Goal: Share content

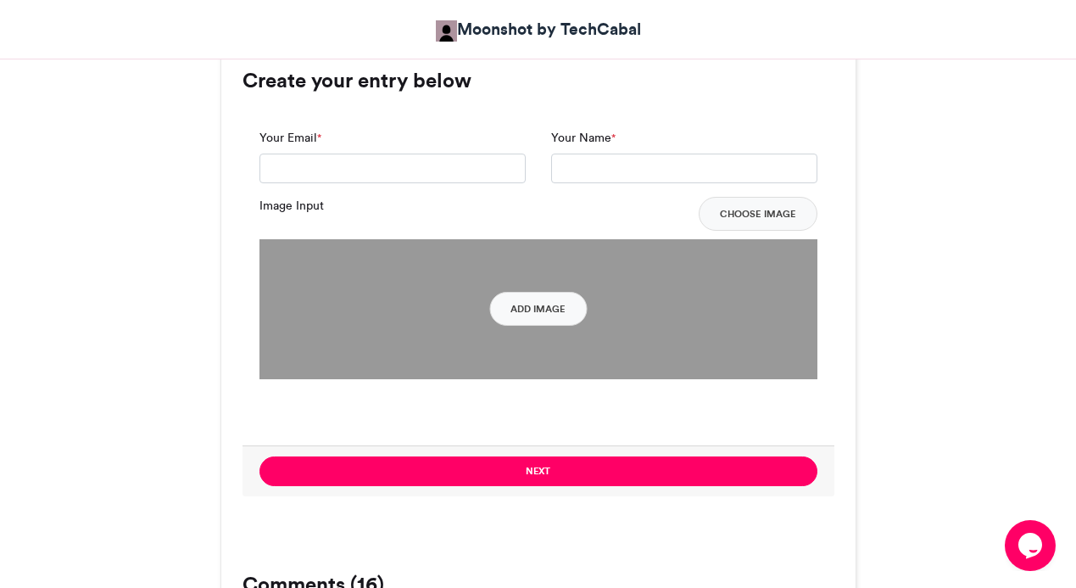
scroll to position [1281, 0]
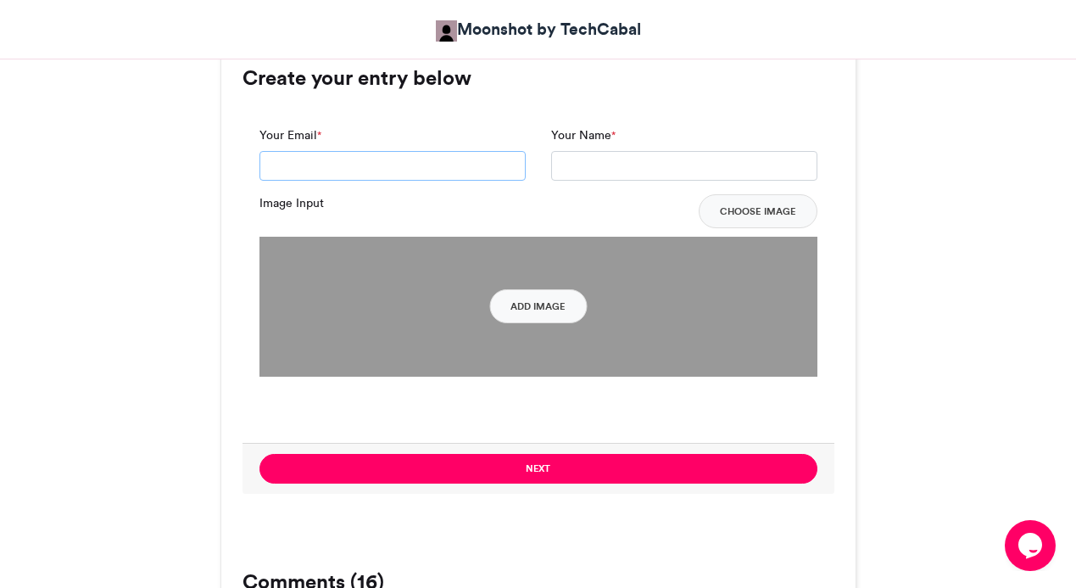
click at [378, 163] on input "Your Email *" at bounding box center [393, 166] width 266 height 31
type input "**********"
click at [566, 170] on input "Your Name *" at bounding box center [684, 166] width 266 height 31
type input "**********"
click at [544, 306] on button "Add Image" at bounding box center [538, 306] width 98 height 34
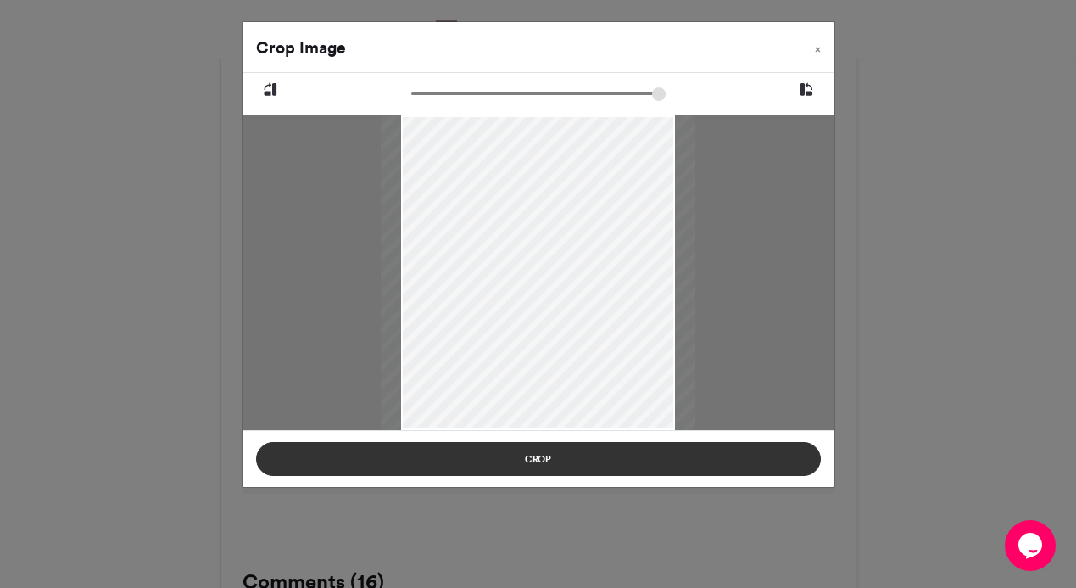
click at [533, 462] on button "Crop" at bounding box center [538, 459] width 565 height 34
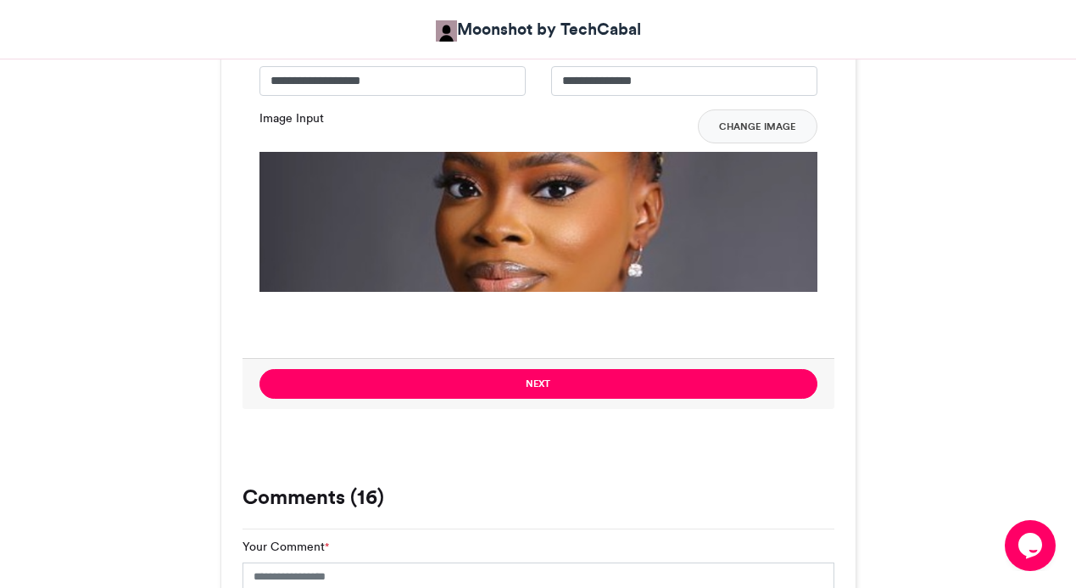
scroll to position [1385, 0]
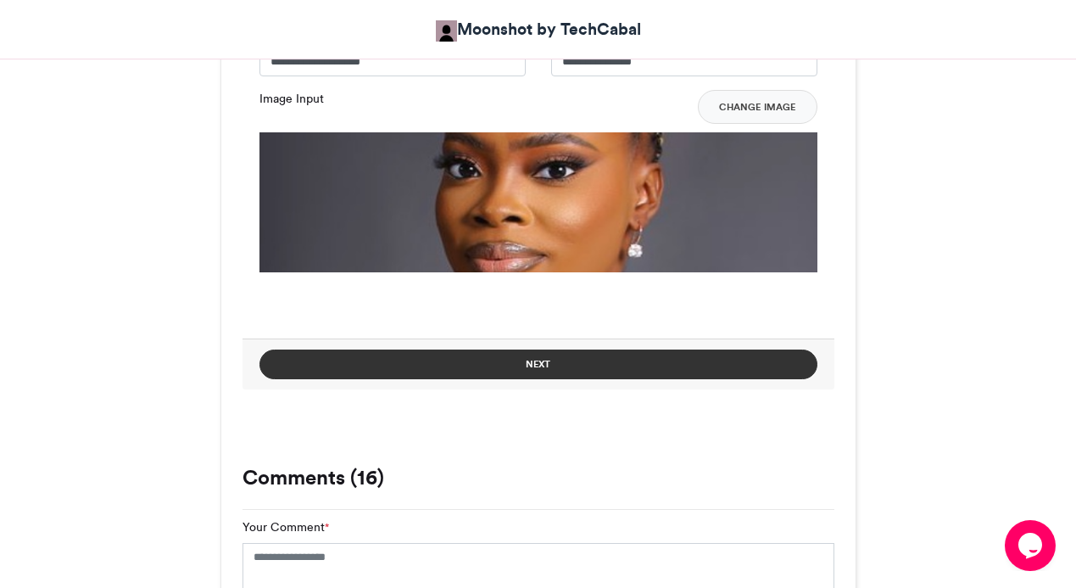
click at [532, 359] on button "Next" at bounding box center [539, 364] width 558 height 30
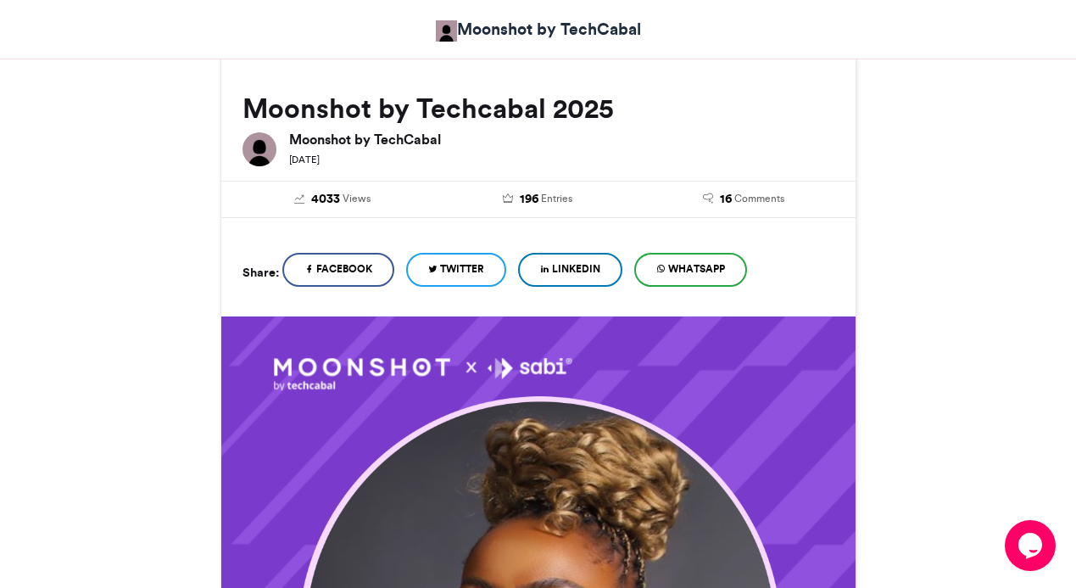
scroll to position [217, 0]
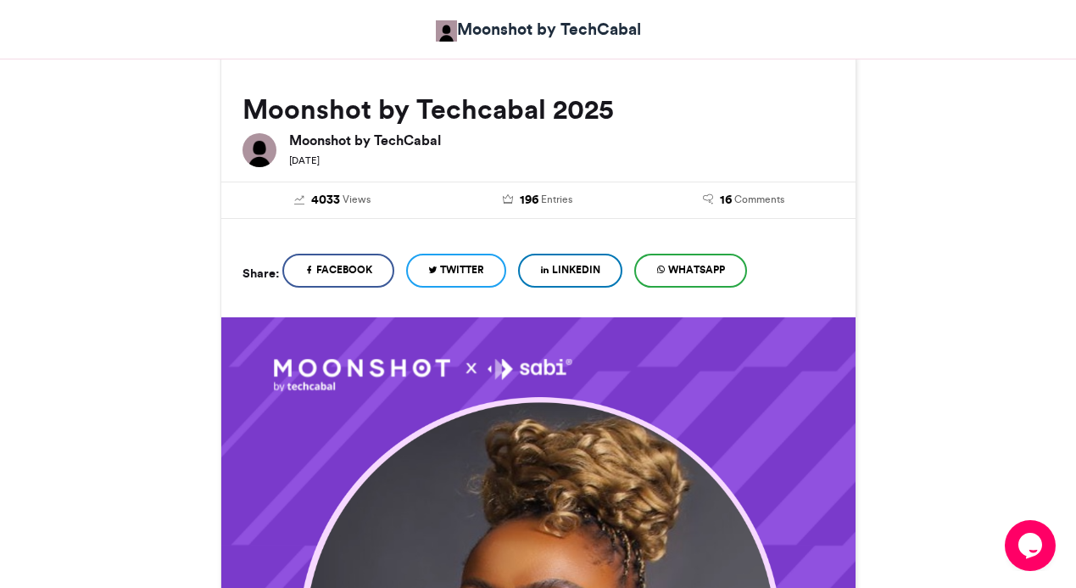
click at [455, 273] on span "Twitter" at bounding box center [462, 269] width 44 height 15
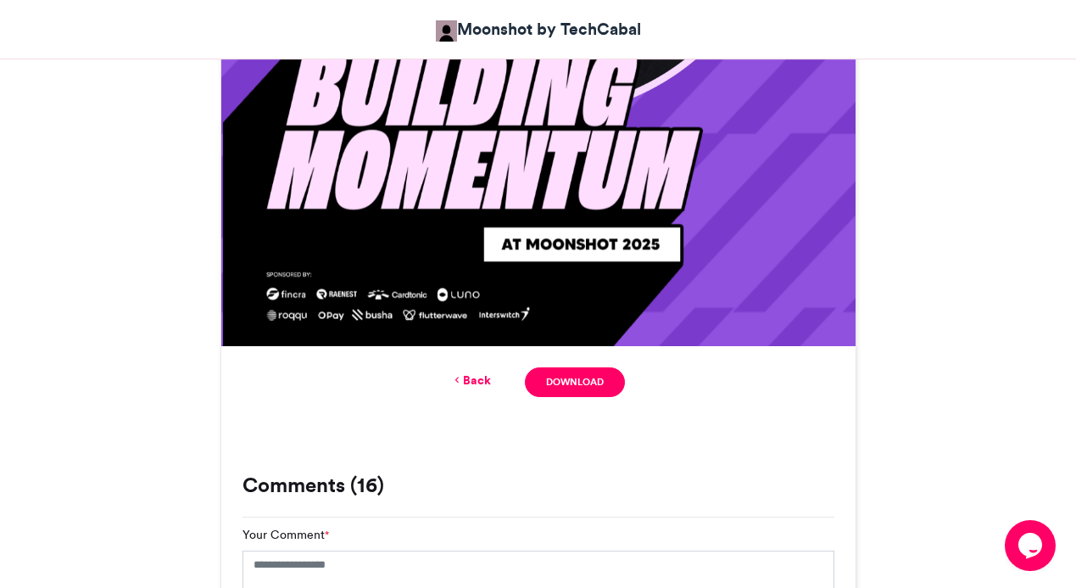
scroll to position [985, 0]
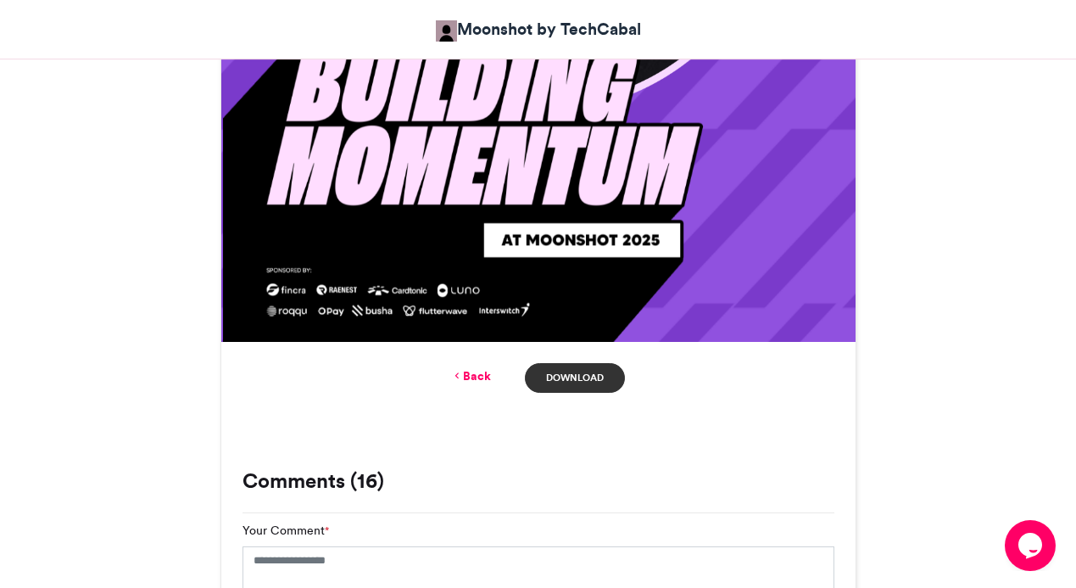
click at [580, 375] on link "Download" at bounding box center [574, 378] width 99 height 30
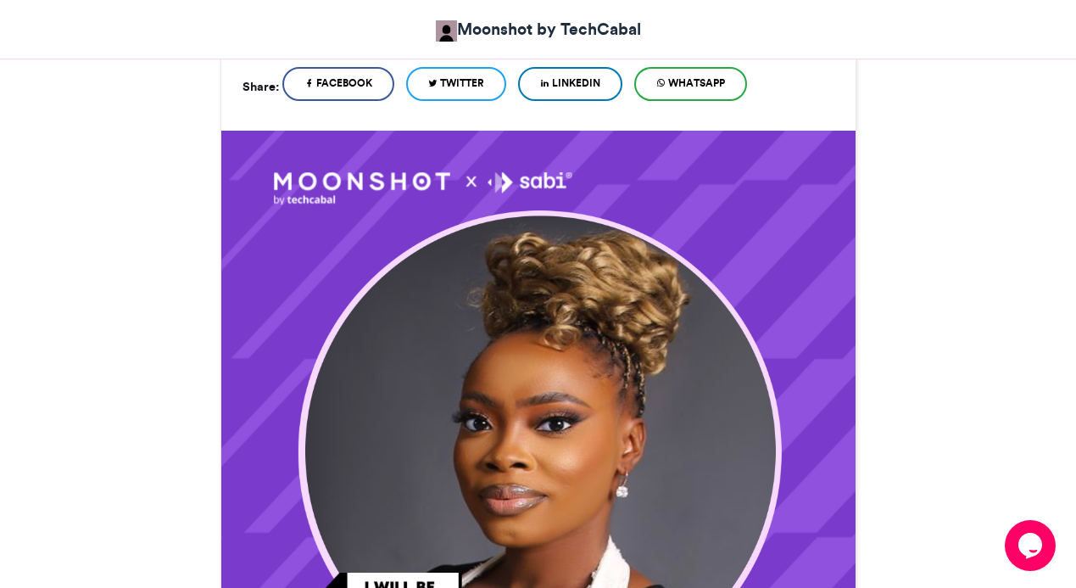
scroll to position [0, 0]
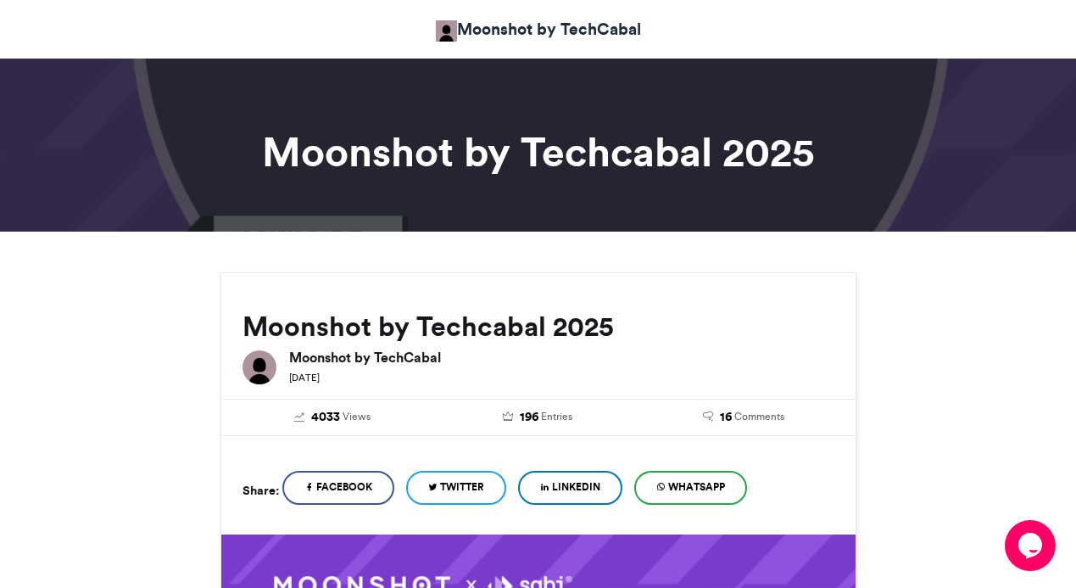
click at [581, 489] on span "LinkedIn" at bounding box center [576, 486] width 48 height 15
click at [461, 488] on span "Twitter" at bounding box center [462, 486] width 44 height 15
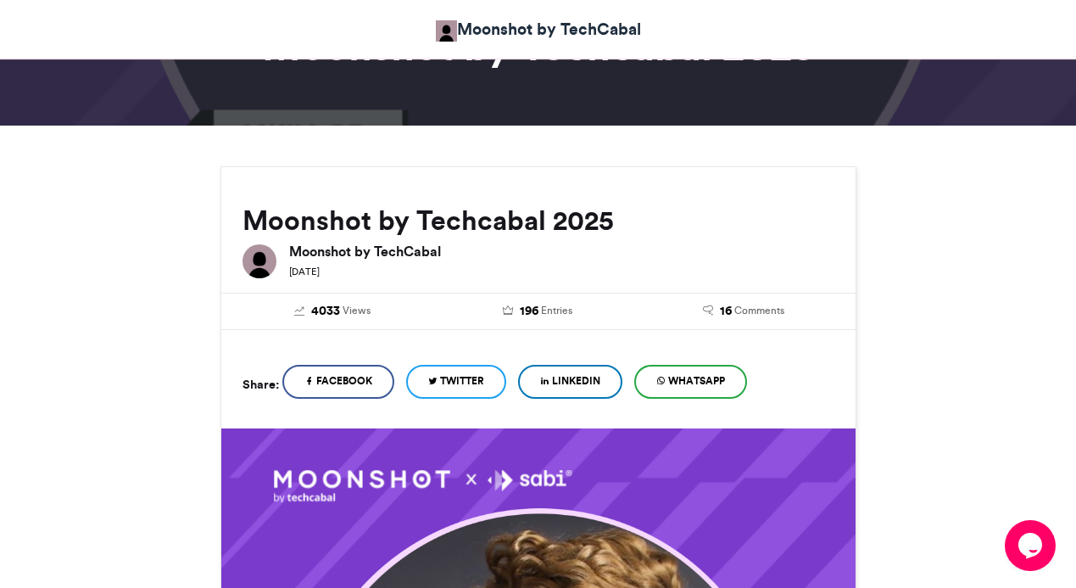
scroll to position [78, 0]
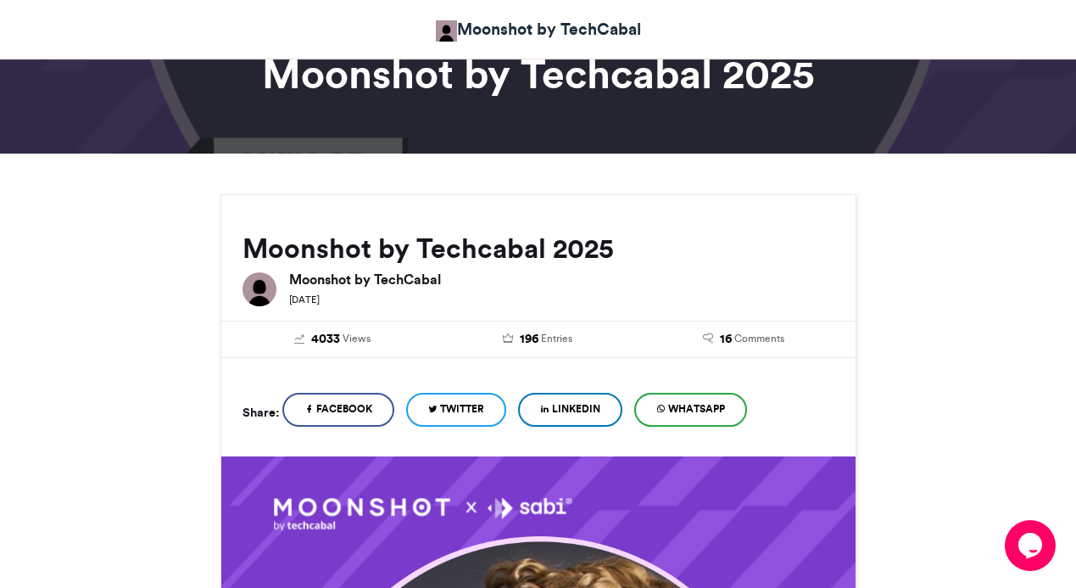
click at [461, 410] on span "Twitter" at bounding box center [462, 408] width 44 height 15
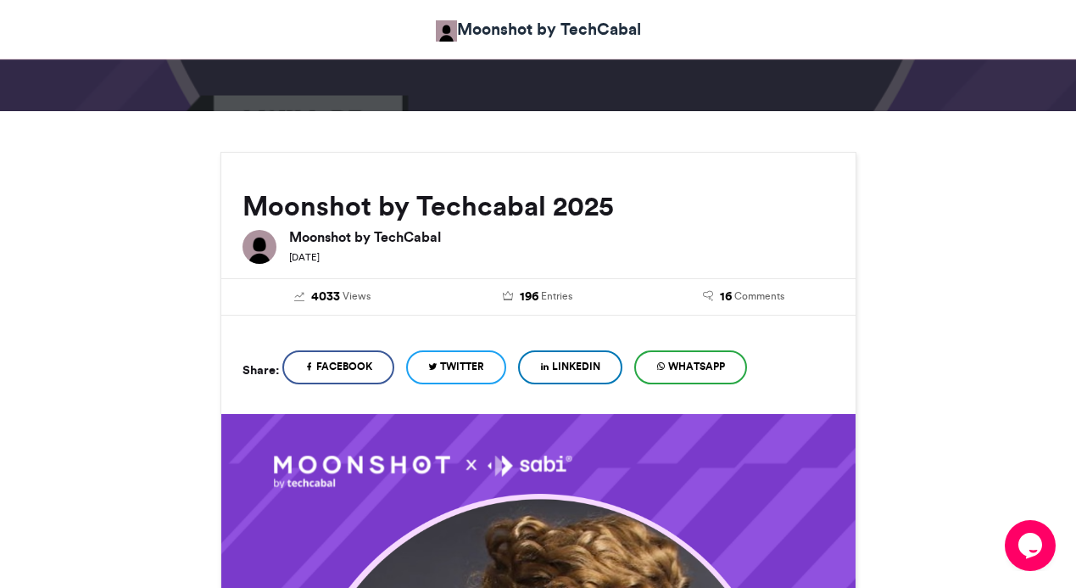
scroll to position [144, 0]
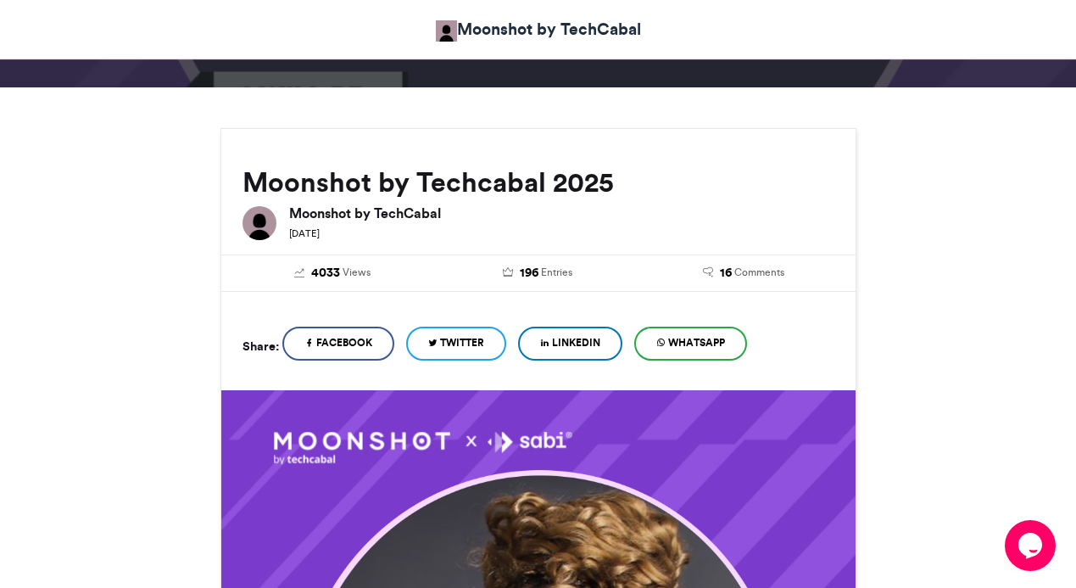
click at [578, 343] on span "LinkedIn" at bounding box center [576, 342] width 48 height 15
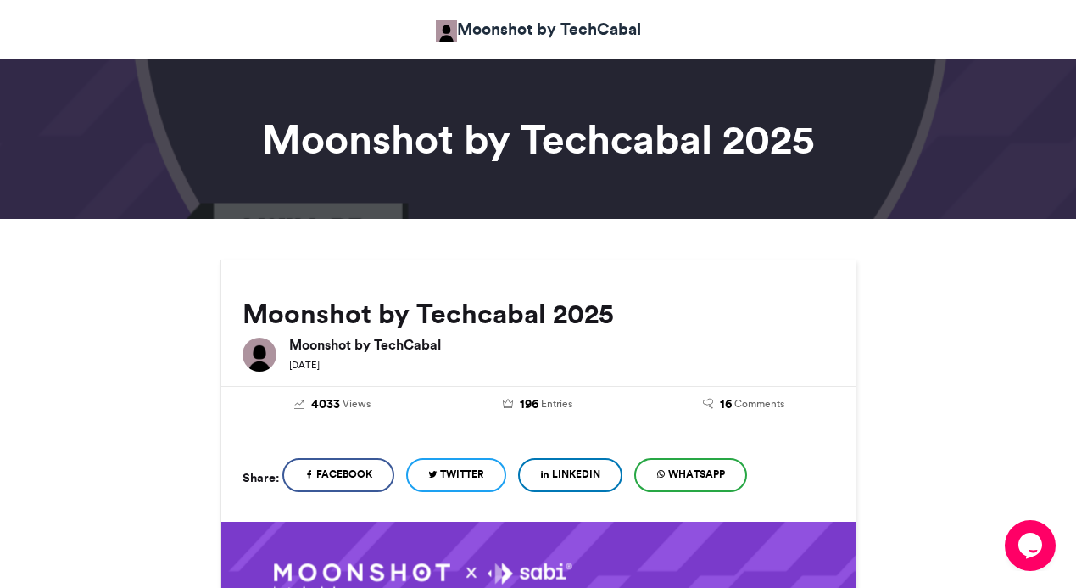
scroll to position [0, 0]
